Goal: Find specific page/section: Find specific page/section

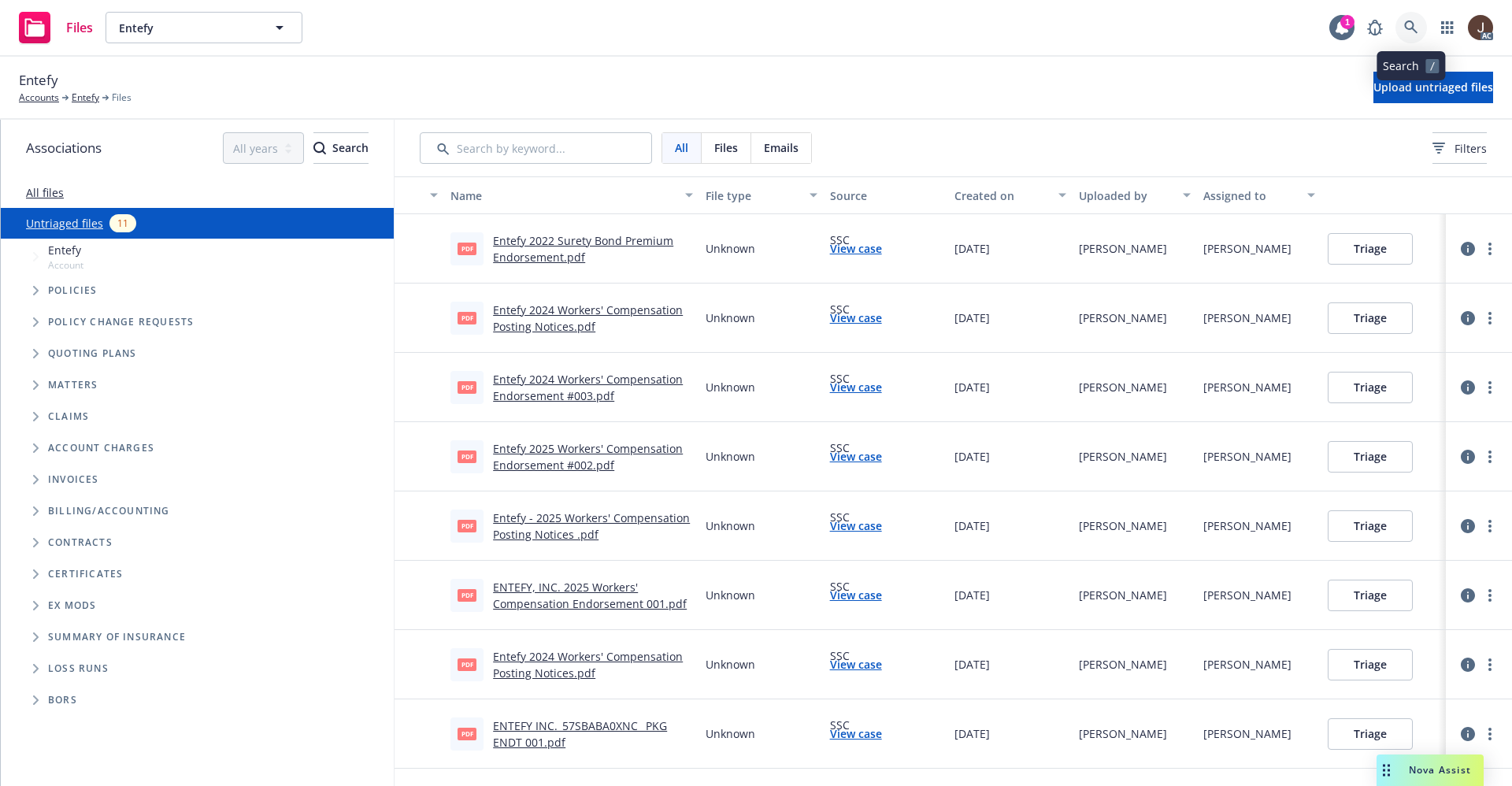
click at [1410, 22] on icon at bounding box center [1410, 27] width 14 height 14
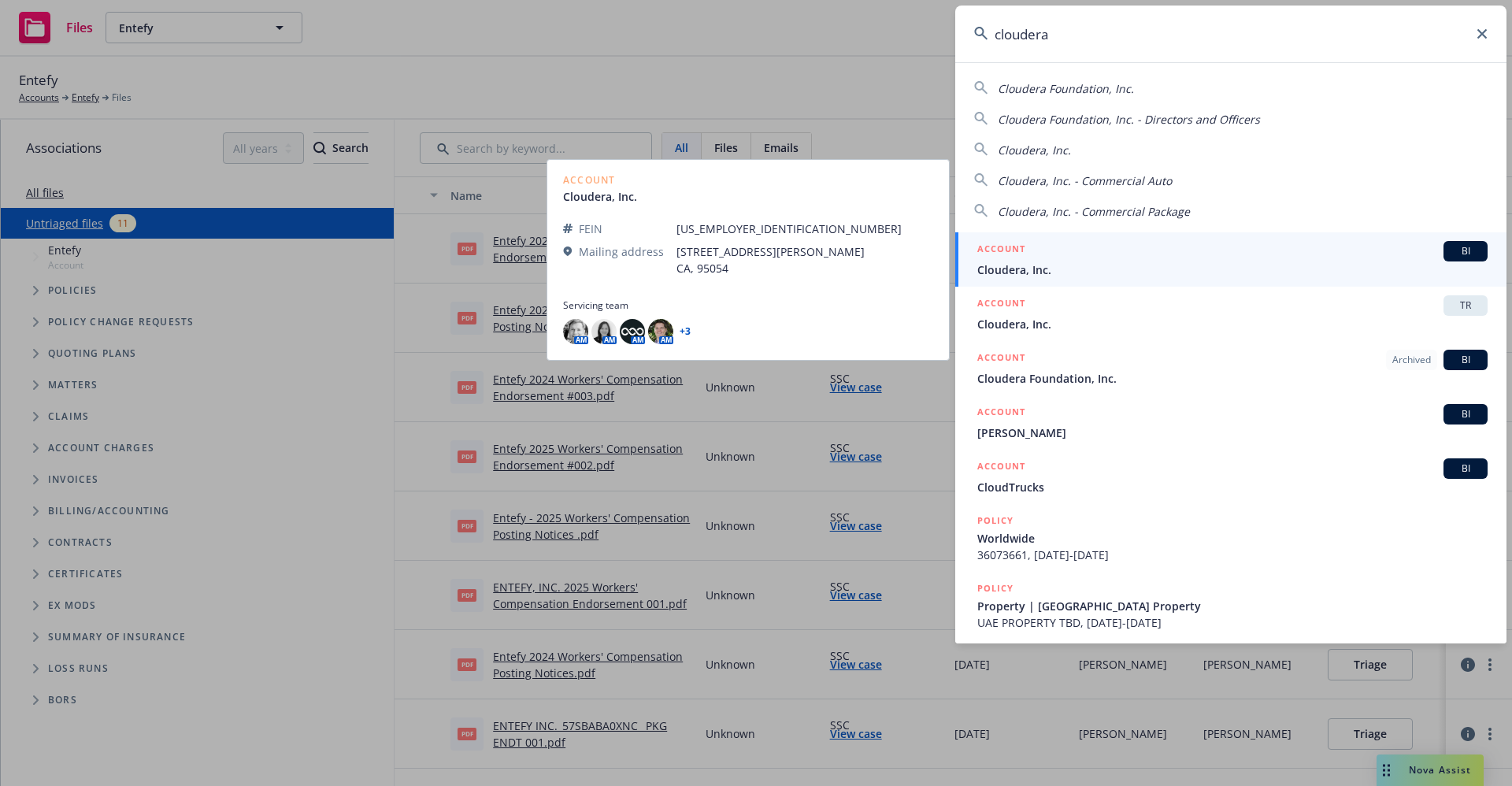
type input "cloudera"
click at [1035, 271] on span "Cloudera, Inc." at bounding box center [1232, 270] width 510 height 16
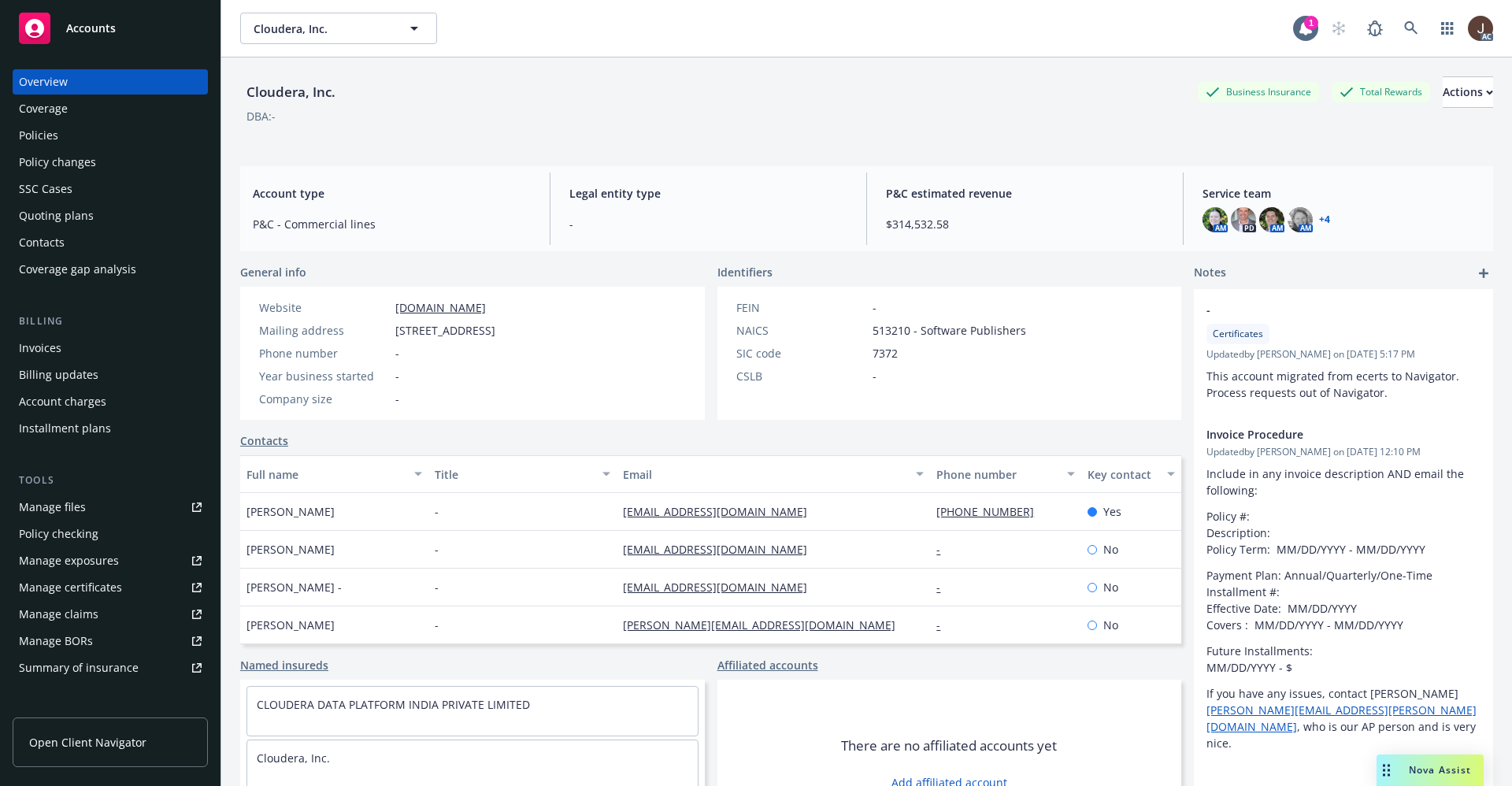
click at [34, 219] on div "Quoting plans" at bounding box center [57, 216] width 75 height 26
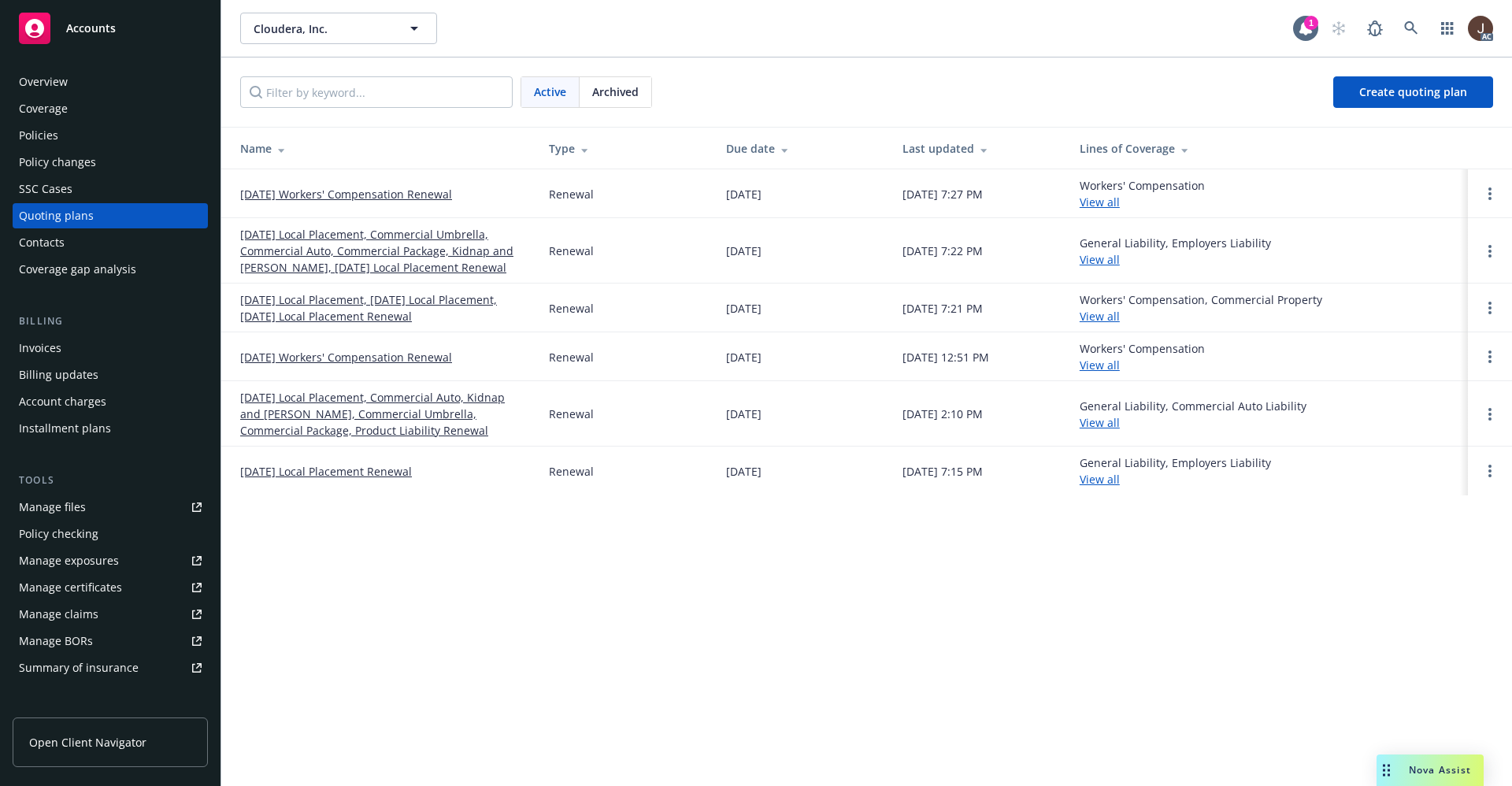
click at [603, 587] on div "Cloudera, Inc. Cloudera, Inc. 1 AC Active Archived Create quoting plan Name Typ…" at bounding box center [866, 393] width 1291 height 786
click at [603, 586] on div "Cloudera, Inc. Cloudera, Inc. 1 AC Active Archived Create quoting plan Name Typ…" at bounding box center [866, 393] width 1291 height 786
click at [1409, 29] on icon at bounding box center [1410, 27] width 14 height 14
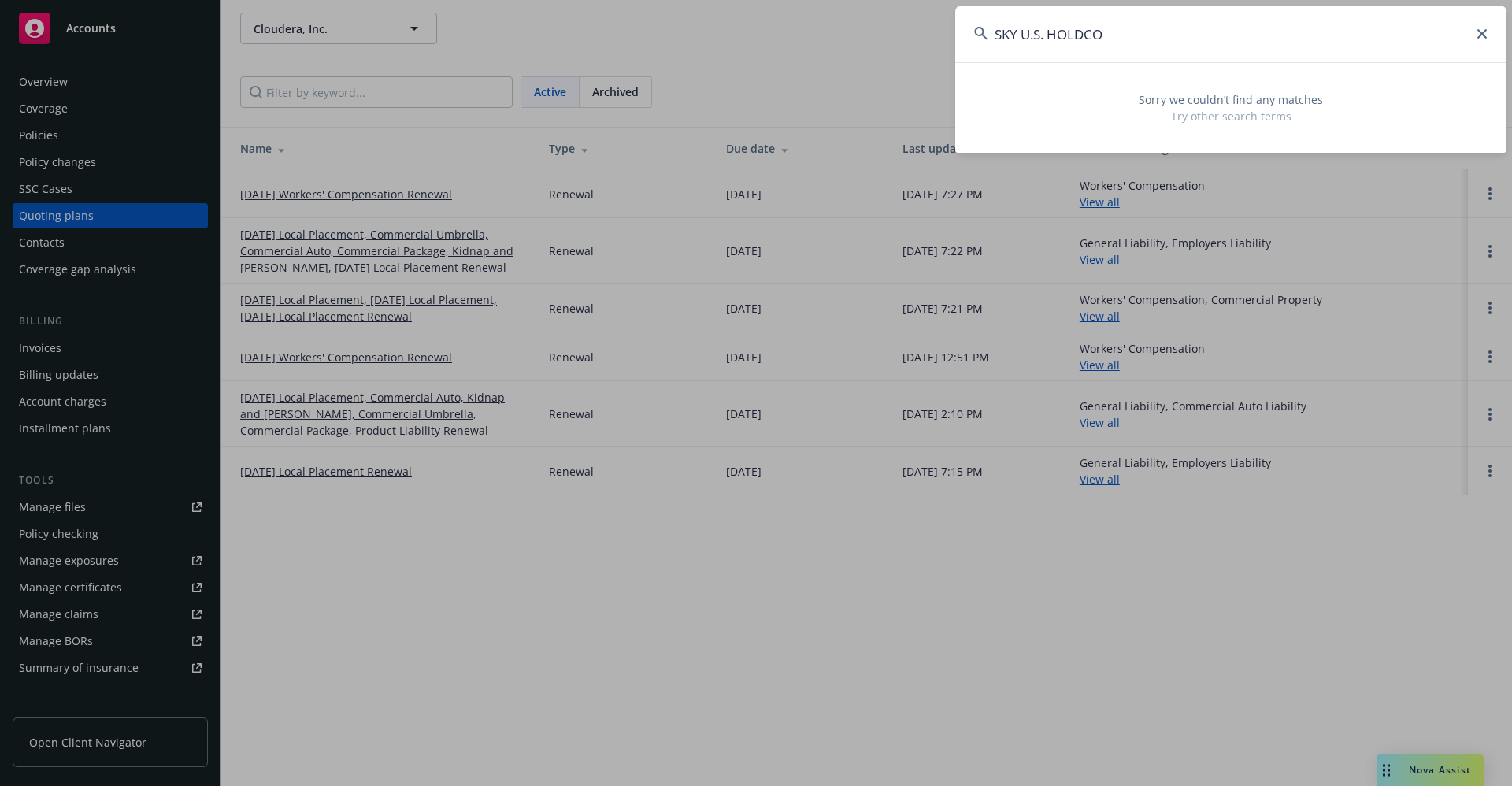
click at [1046, 36] on input "SKY U.S. HOLDCO" at bounding box center [1230, 34] width 552 height 57
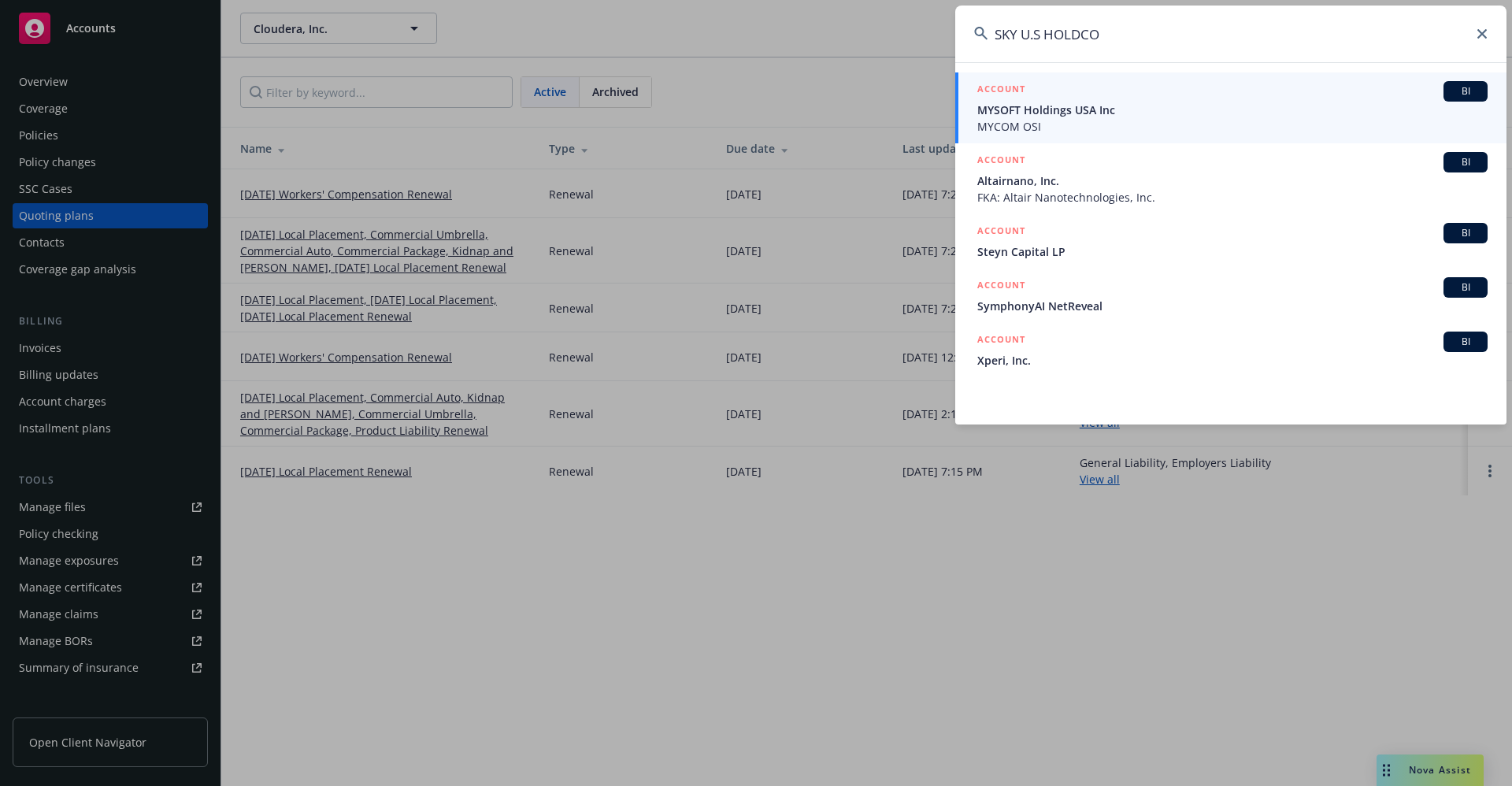
type input "SKY U.S HOLDCO"
click at [1482, 34] on icon at bounding box center [1482, 34] width 9 height 9
